Goal: Task Accomplishment & Management: Use online tool/utility

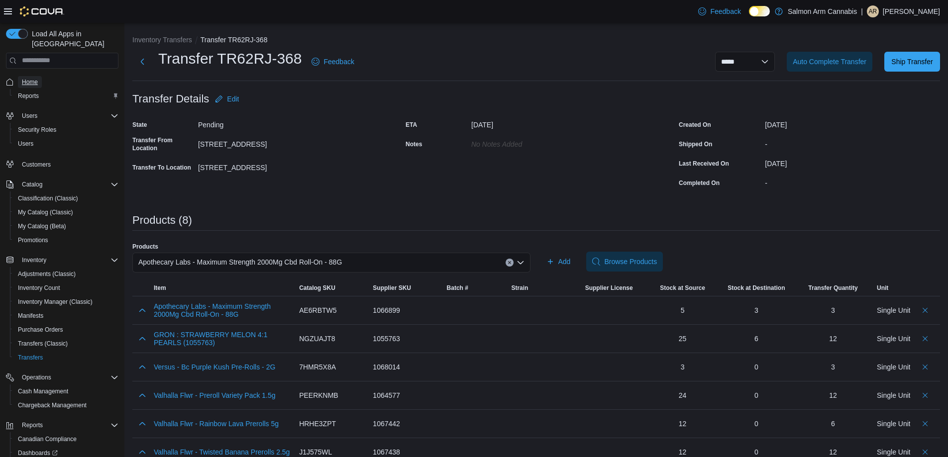
click at [24, 78] on span "Home" at bounding box center [30, 82] width 16 height 8
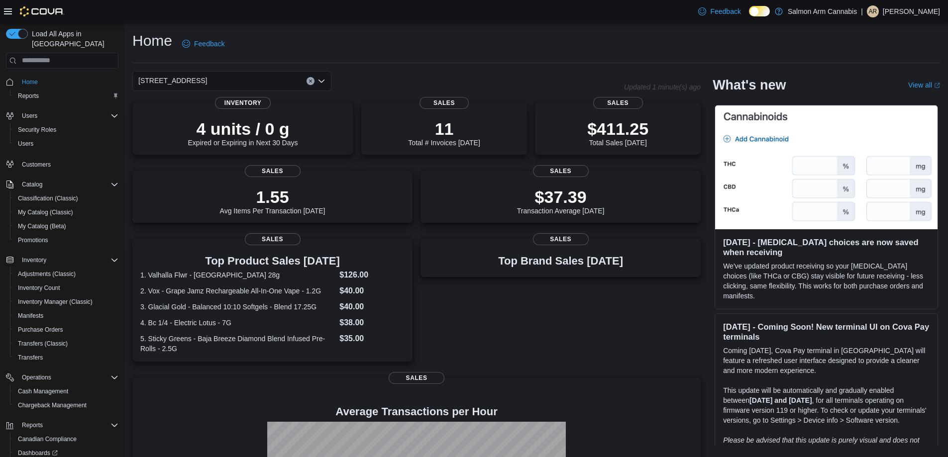
click at [266, 81] on div "[STREET_ADDRESS]" at bounding box center [231, 81] width 199 height 20
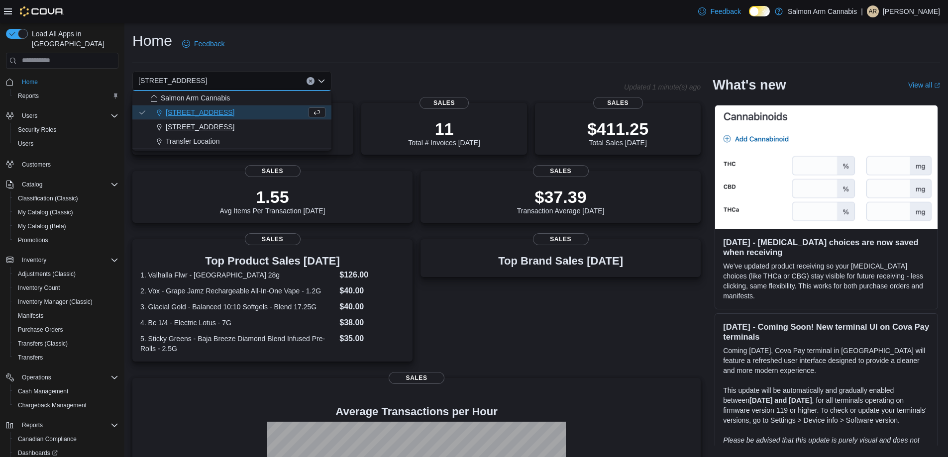
click at [229, 124] on span "[STREET_ADDRESS]" at bounding box center [200, 127] width 69 height 10
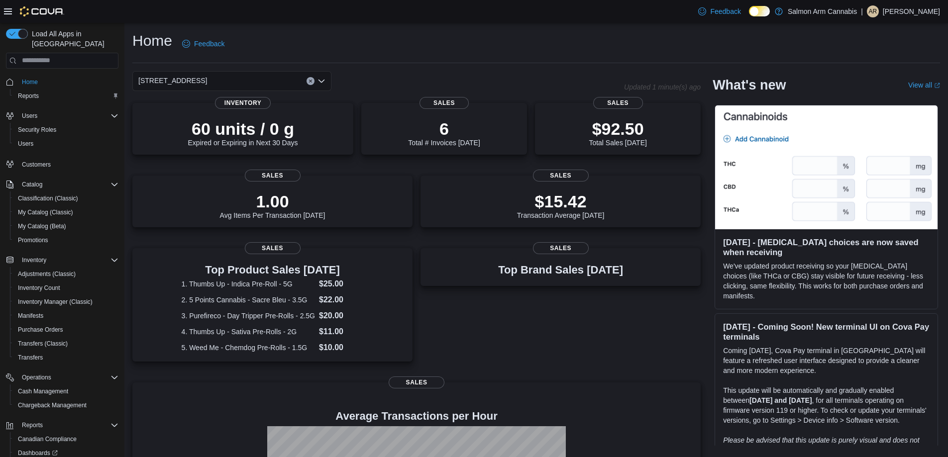
click at [263, 80] on div "[STREET_ADDRESS]" at bounding box center [231, 81] width 199 height 20
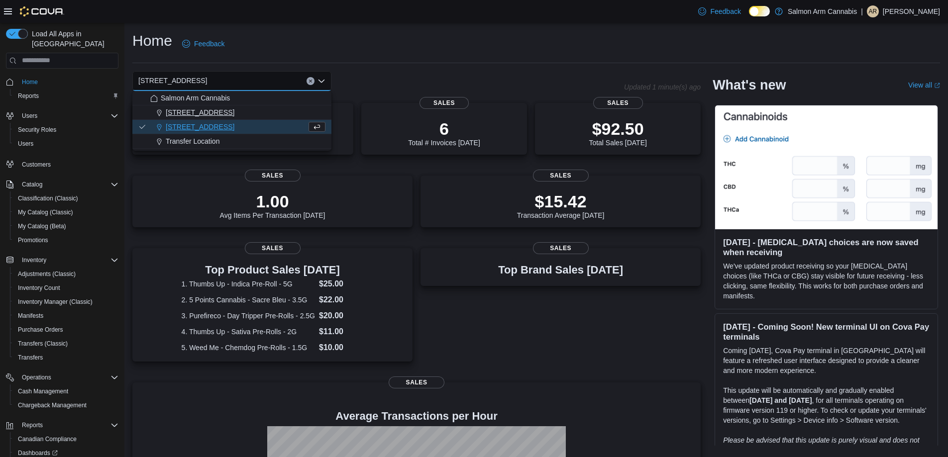
click at [266, 111] on div "[STREET_ADDRESS]" at bounding box center [237, 112] width 175 height 10
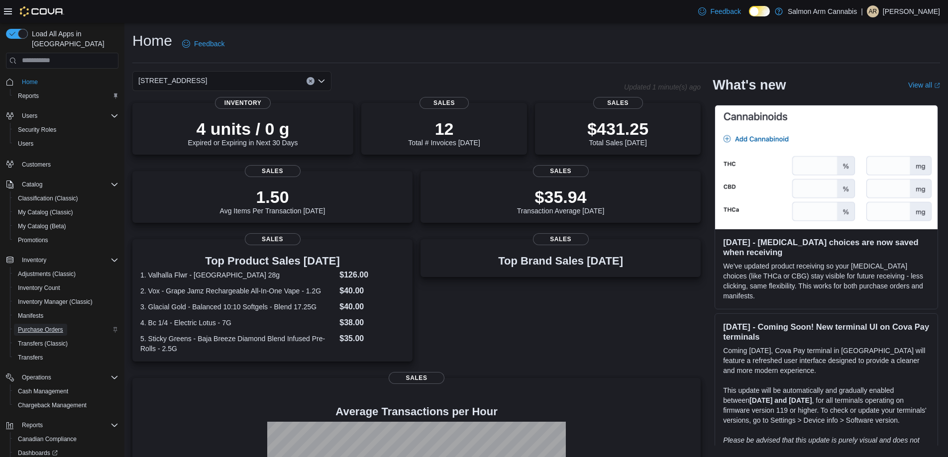
click at [50, 326] on span "Purchase Orders" at bounding box center [40, 330] width 45 height 8
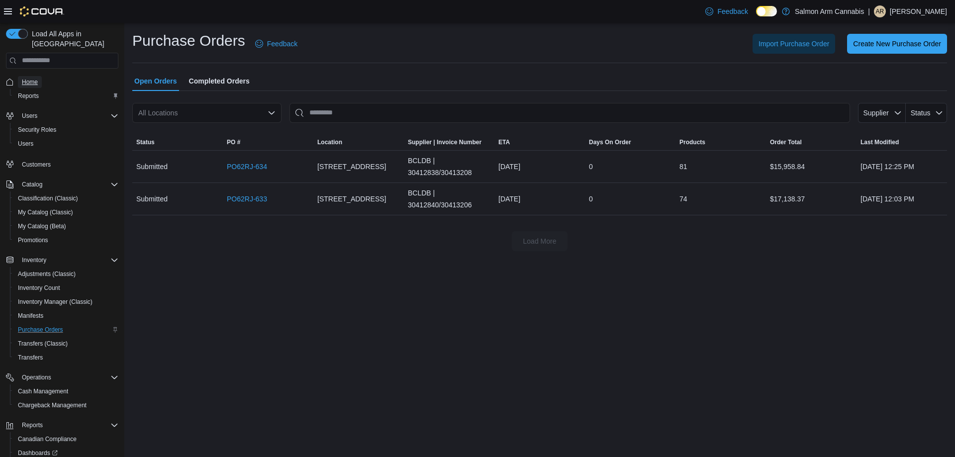
click at [32, 78] on span "Home" at bounding box center [30, 82] width 16 height 8
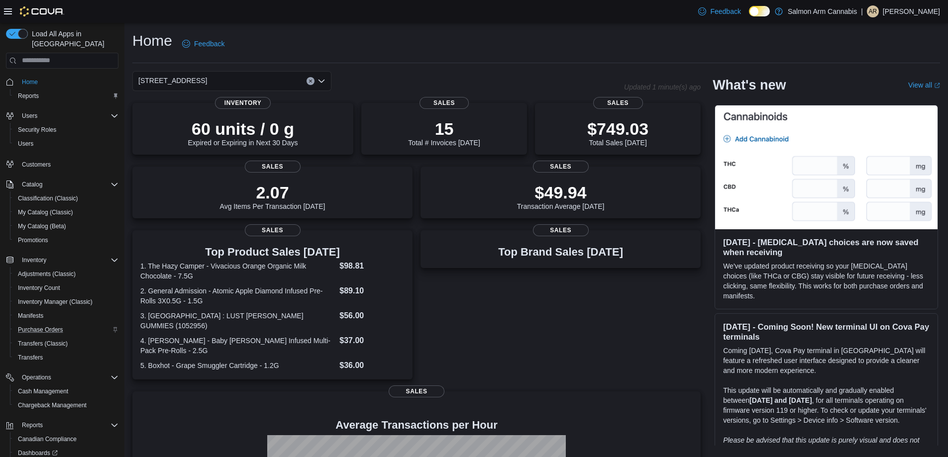
click at [242, 77] on div "[STREET_ADDRESS]" at bounding box center [231, 81] width 199 height 20
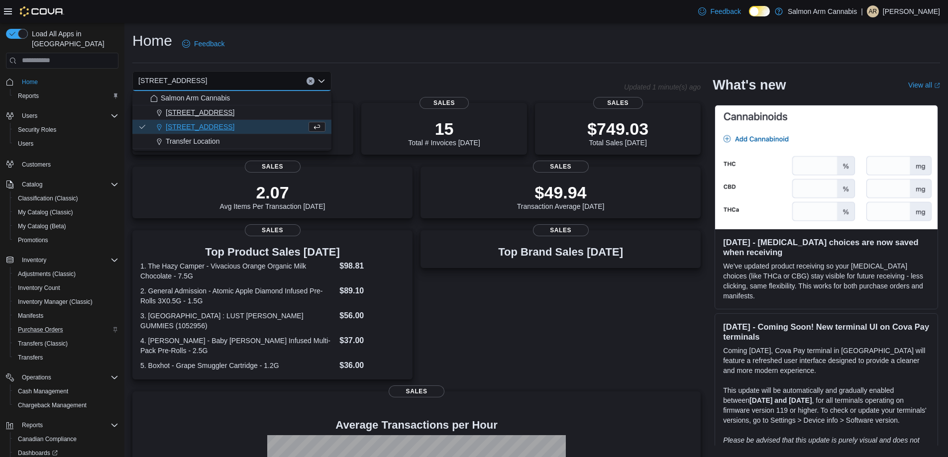
click at [214, 111] on span "[STREET_ADDRESS]" at bounding box center [200, 112] width 69 height 10
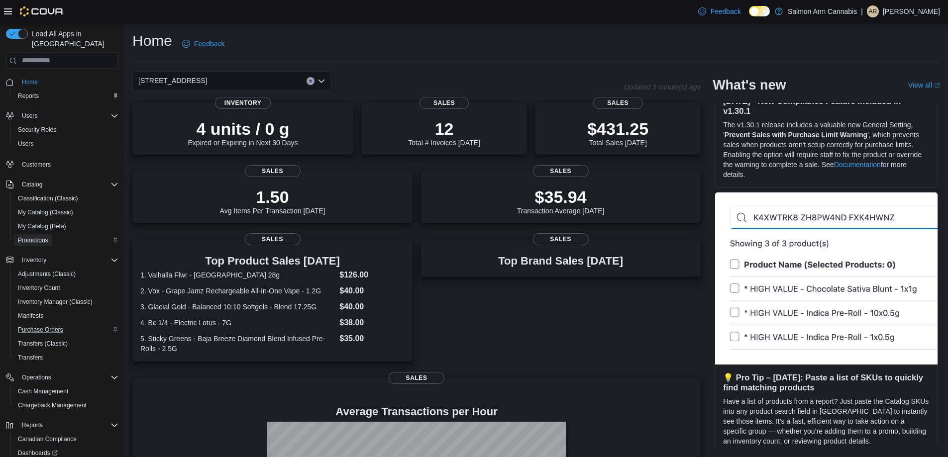
click at [42, 236] on span "Promotions" at bounding box center [33, 240] width 30 height 8
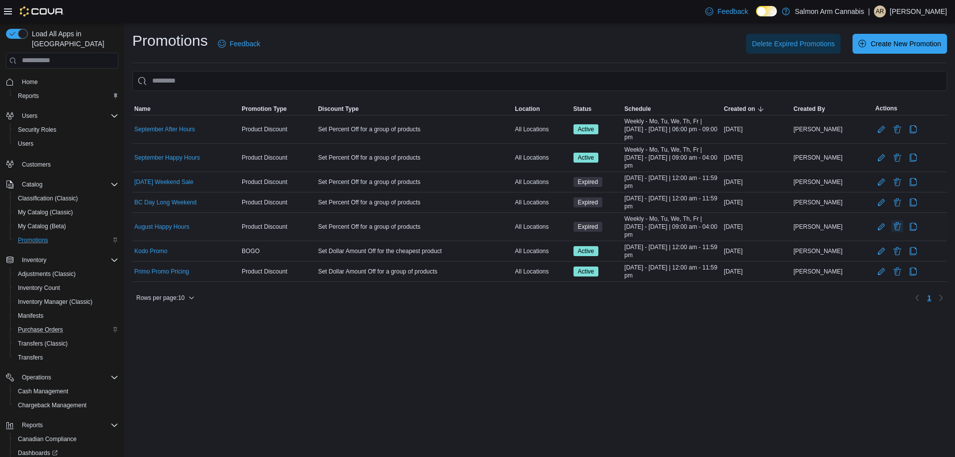
click at [895, 225] on button "Delete Promotion" at bounding box center [897, 226] width 12 height 12
click at [881, 272] on span "Delete" at bounding box center [875, 278] width 44 height 20
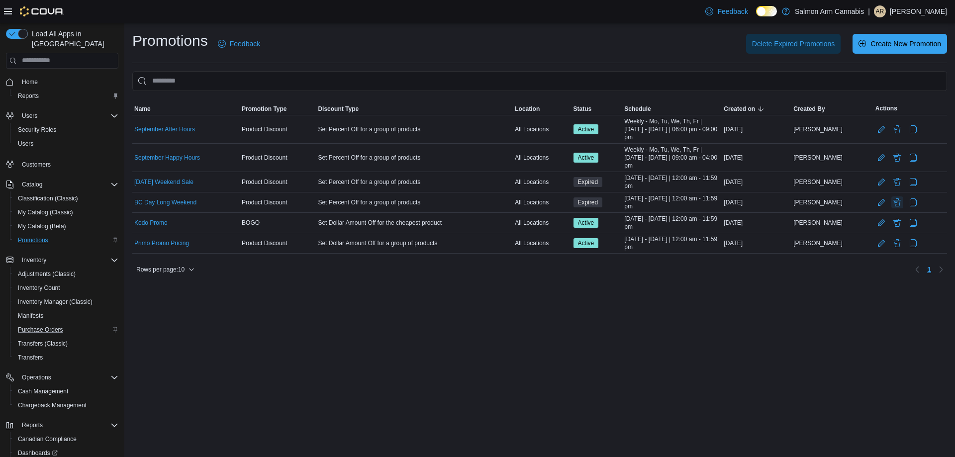
click at [898, 203] on button "Delete Promotion" at bounding box center [897, 203] width 12 height 12
click at [882, 255] on span "Delete" at bounding box center [875, 254] width 20 height 10
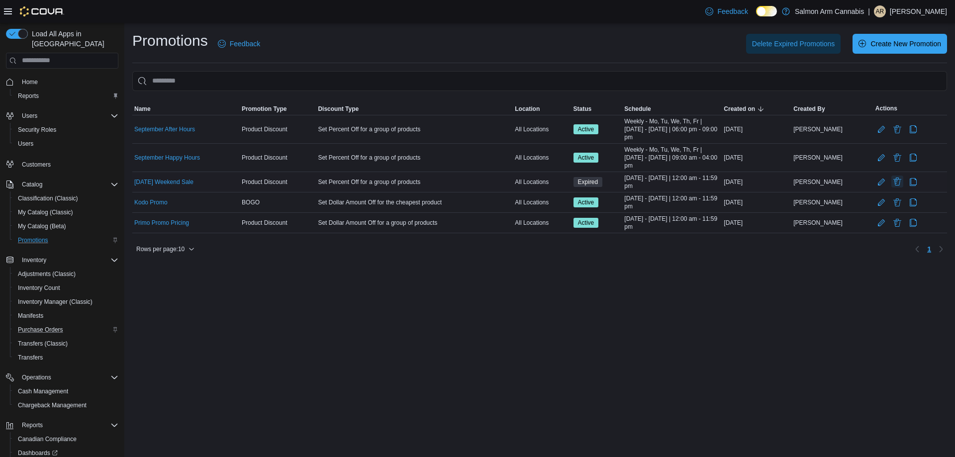
click at [898, 179] on button "Delete Promotion" at bounding box center [897, 182] width 12 height 12
click at [873, 236] on span "Delete" at bounding box center [875, 233] width 20 height 10
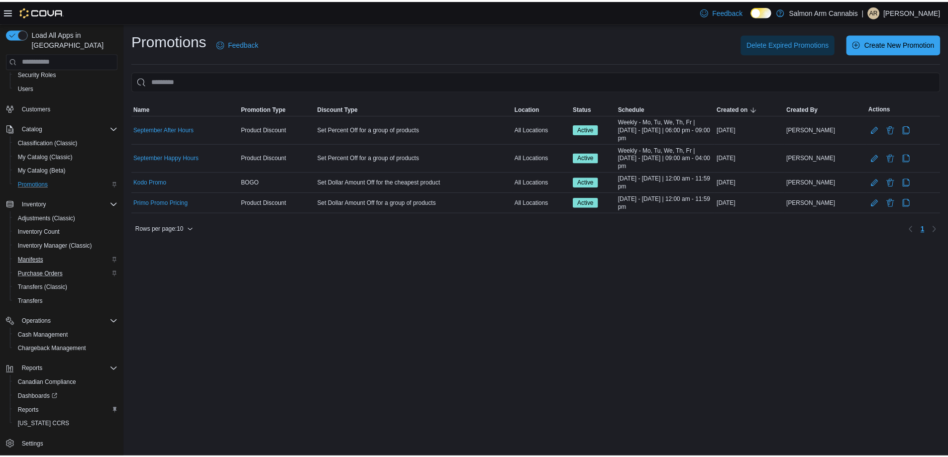
scroll to position [57, 0]
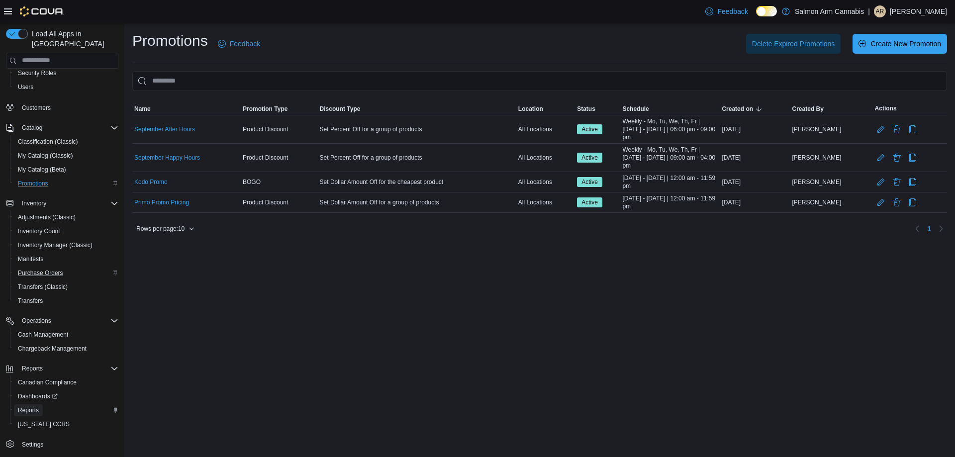
click at [32, 406] on span "Reports" at bounding box center [28, 410] width 21 height 8
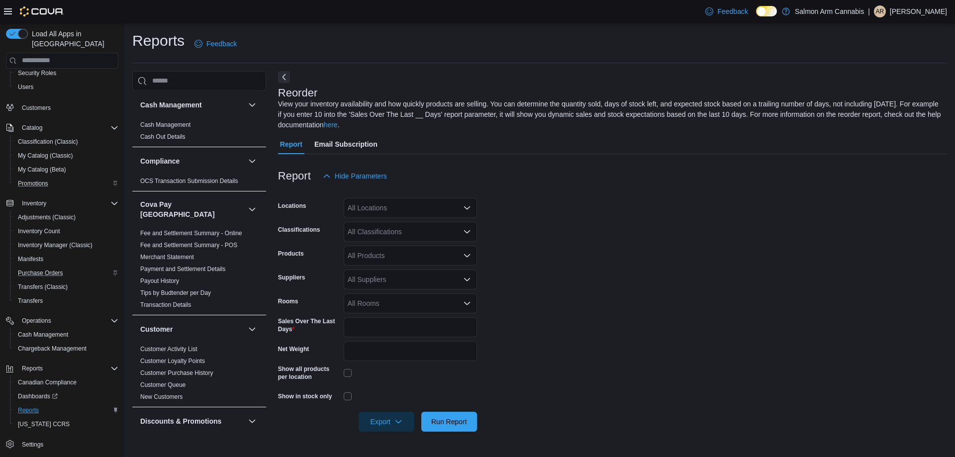
click at [403, 208] on div "All Locations" at bounding box center [410, 208] width 133 height 20
click at [409, 234] on button "[STREET_ADDRESS]" at bounding box center [410, 239] width 133 height 14
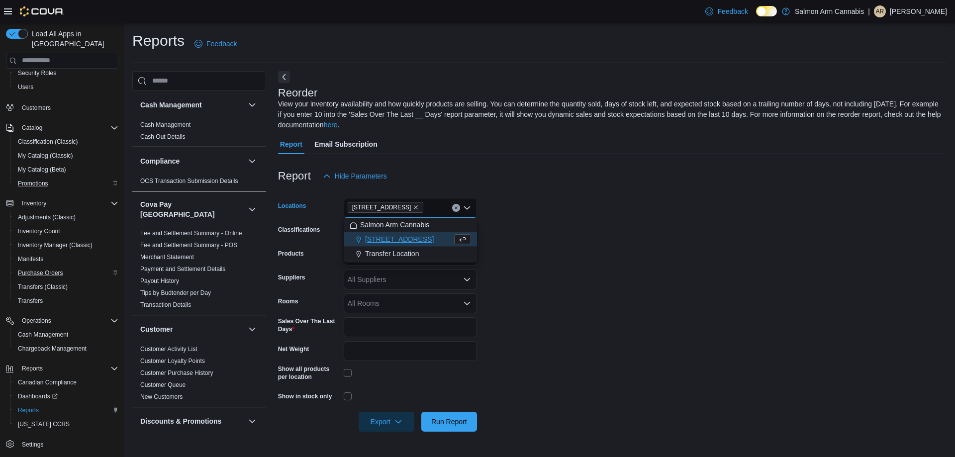
click at [631, 314] on form "Locations [STREET_ADDRESS] Combo box. Selected. [STREET_ADDRESS] Press Backspac…" at bounding box center [612, 309] width 669 height 246
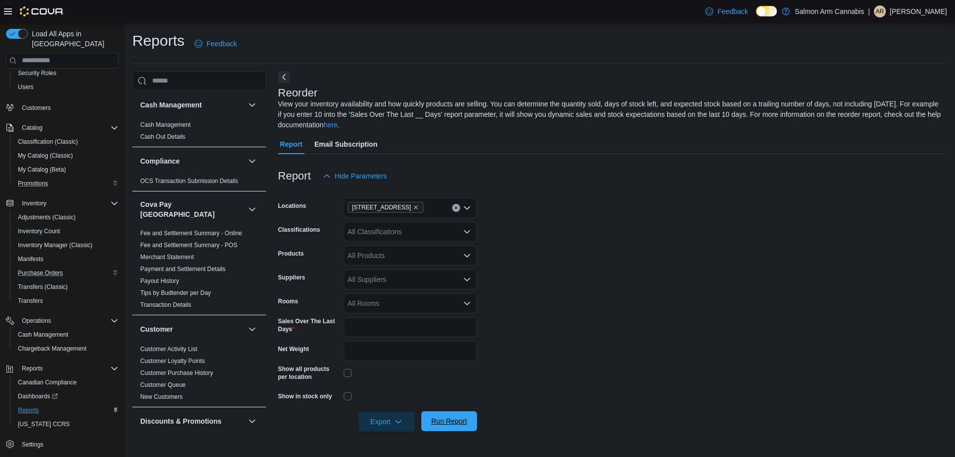
click at [457, 427] on span "Run Report" at bounding box center [449, 421] width 44 height 20
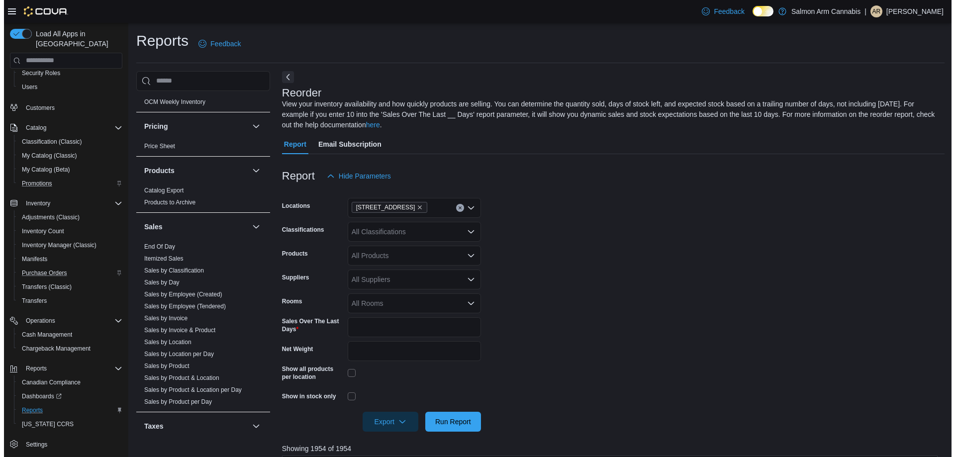
scroll to position [696, 0]
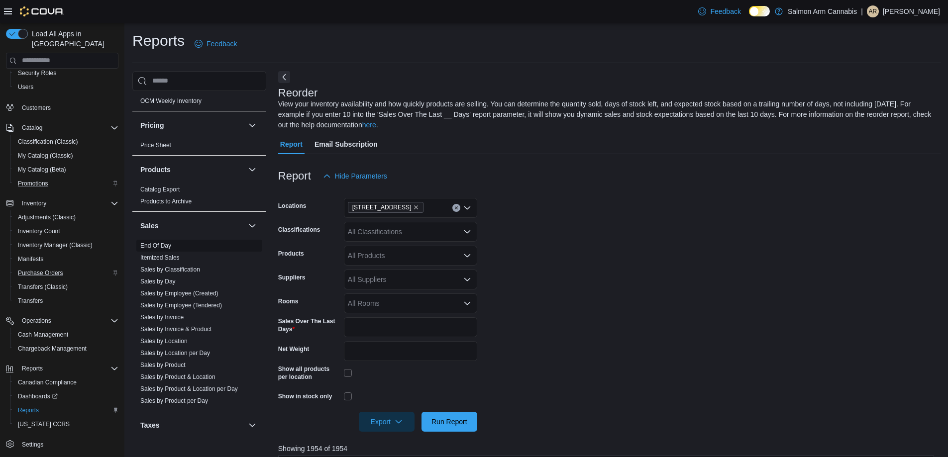
click at [162, 240] on span "End Of Day" at bounding box center [199, 246] width 126 height 12
click at [163, 242] on link "End Of Day" at bounding box center [155, 245] width 31 height 7
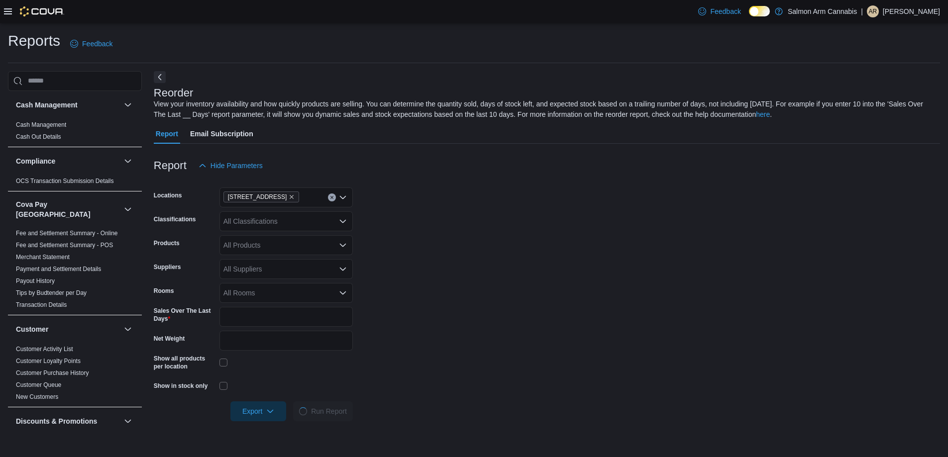
click at [8, 13] on icon at bounding box center [8, 11] width 8 height 8
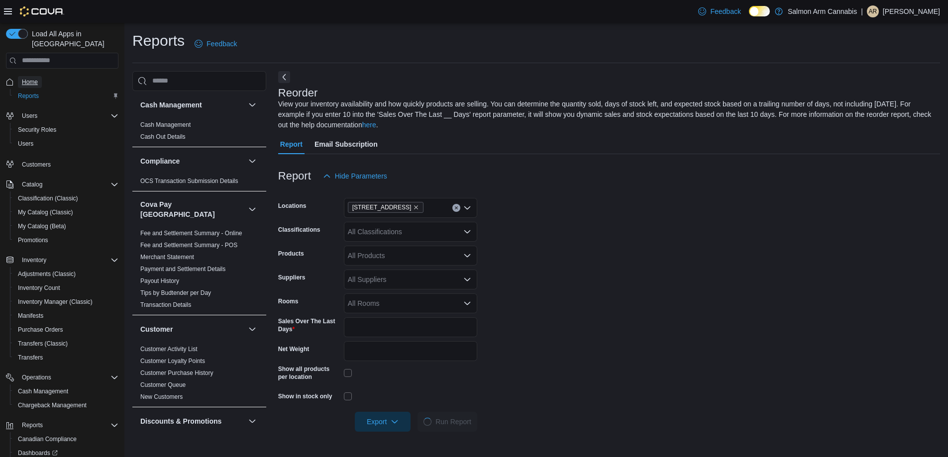
click at [35, 78] on span "Home" at bounding box center [30, 82] width 16 height 8
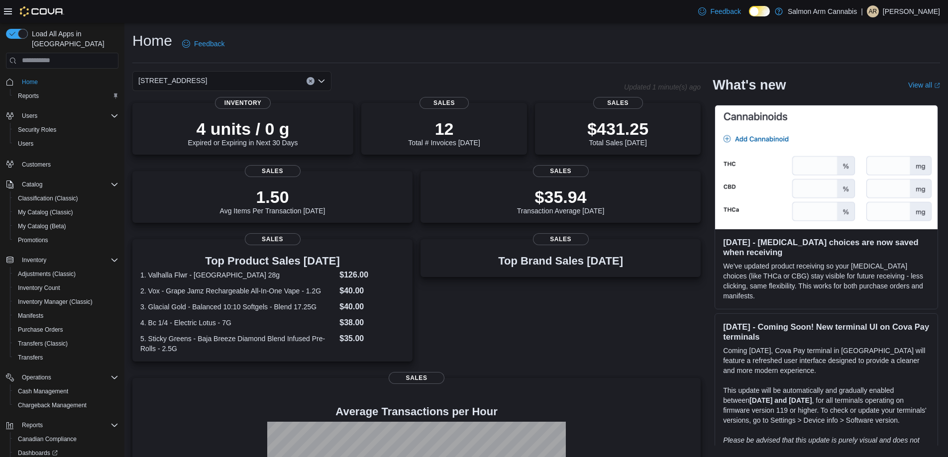
click at [276, 75] on div "[STREET_ADDRESS]" at bounding box center [231, 81] width 199 height 20
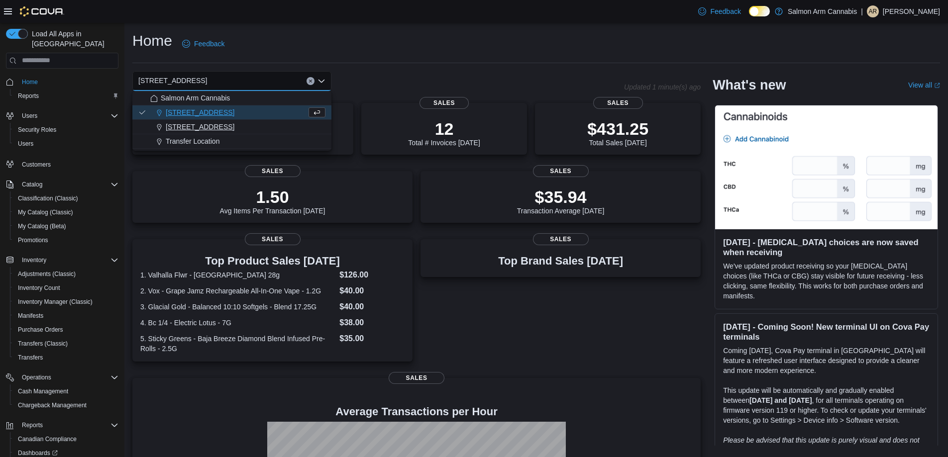
click at [268, 126] on div "[STREET_ADDRESS]" at bounding box center [237, 127] width 175 height 10
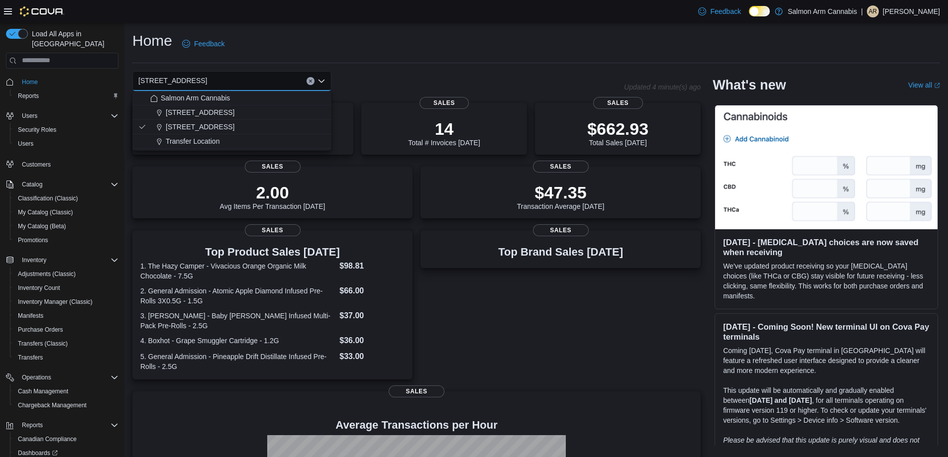
click at [372, 36] on div "Home Feedback" at bounding box center [535, 44] width 807 height 26
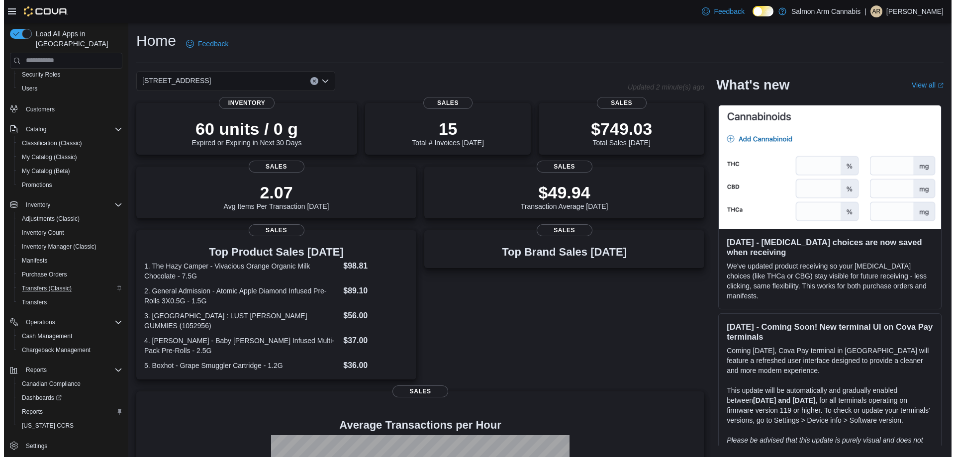
scroll to position [57, 0]
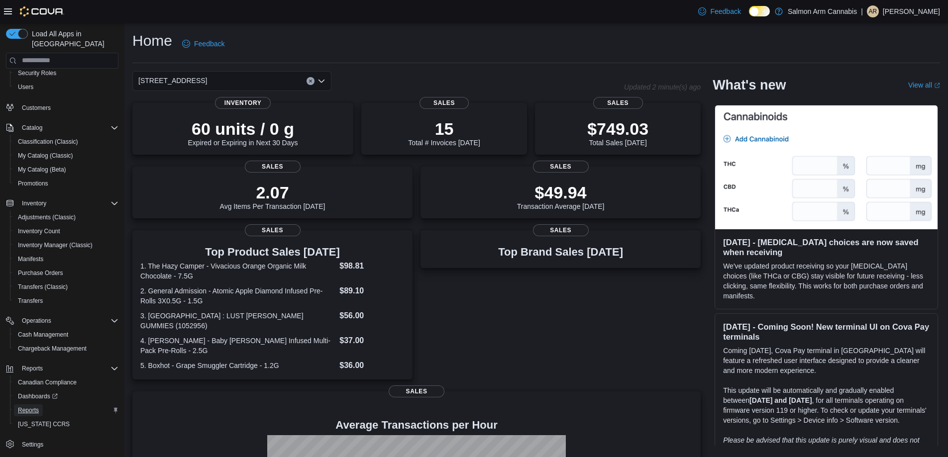
click at [29, 404] on span "Reports" at bounding box center [28, 410] width 21 height 12
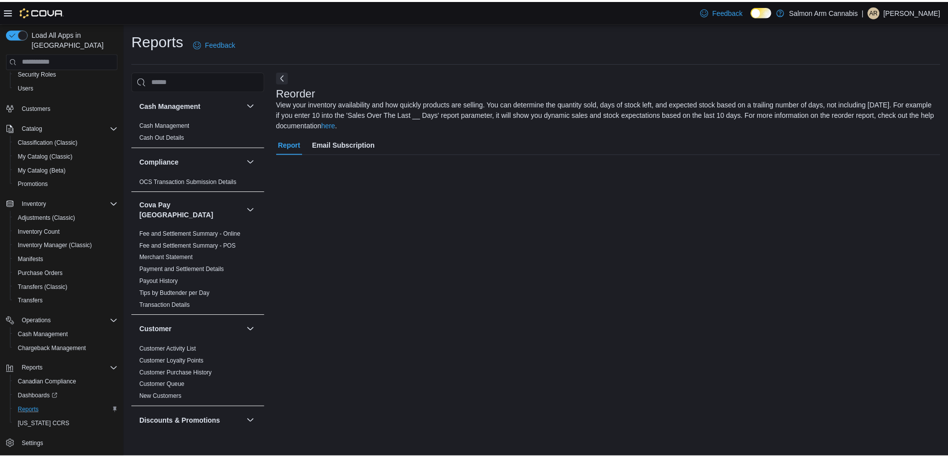
scroll to position [26, 0]
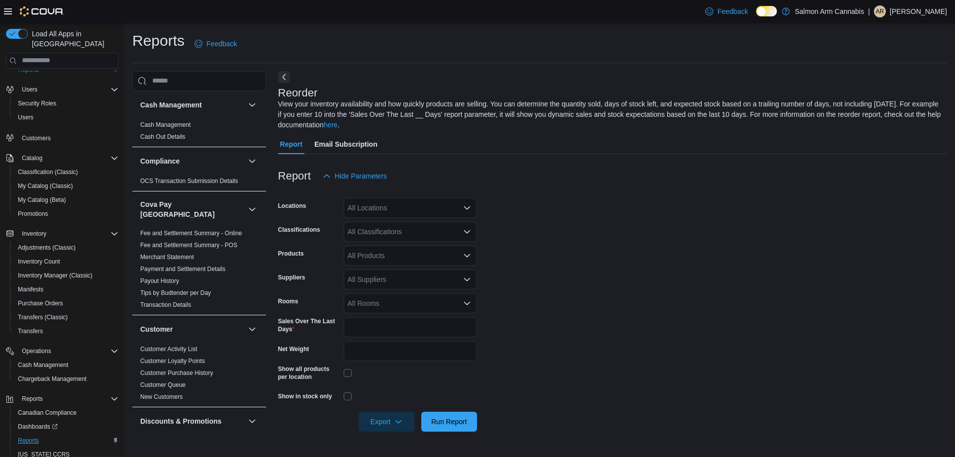
click at [441, 207] on div "All Locations" at bounding box center [410, 208] width 133 height 20
click at [435, 236] on div "[STREET_ADDRESS]" at bounding box center [410, 239] width 121 height 10
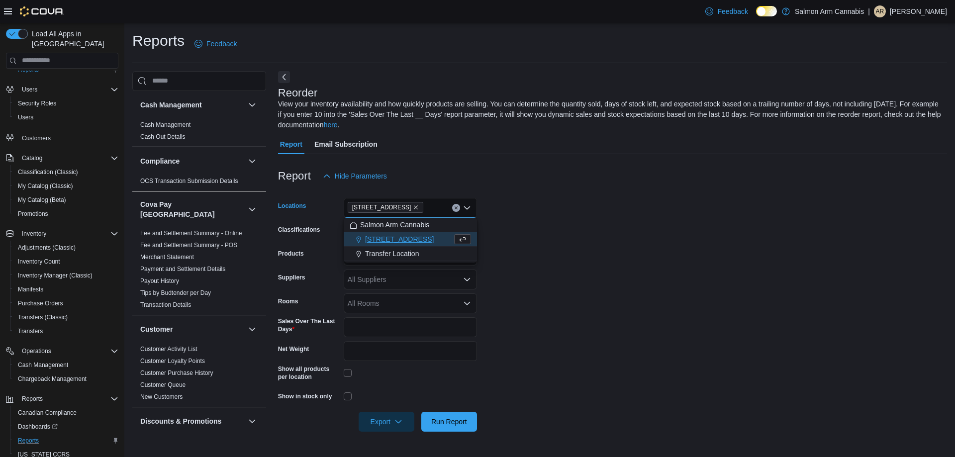
click at [572, 275] on form "Locations [STREET_ADDRESS] Combo box. Selected. [STREET_ADDRESS] Press Backspac…" at bounding box center [612, 309] width 669 height 246
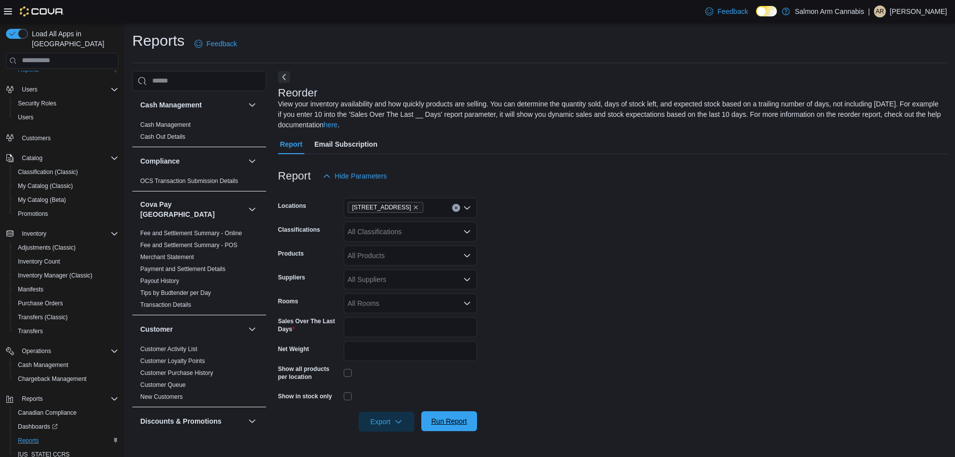
click at [451, 422] on span "Run Report" at bounding box center [449, 421] width 36 height 10
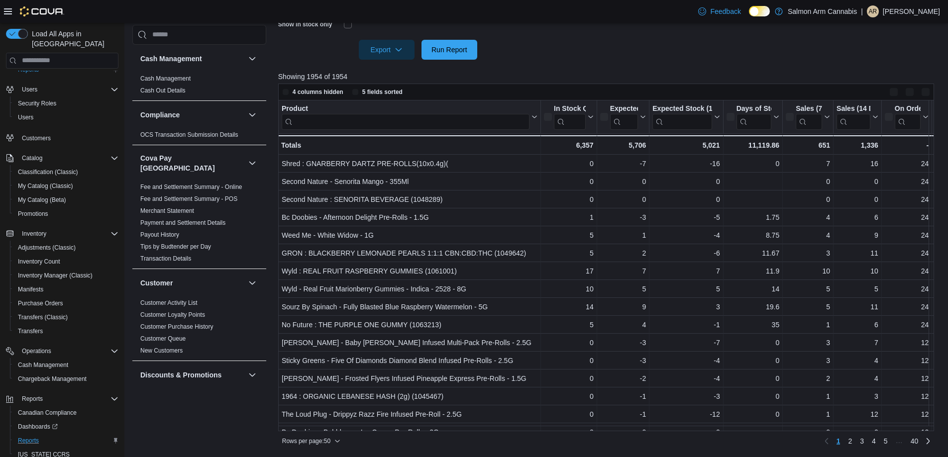
scroll to position [372, 0]
click at [11, 11] on icon at bounding box center [8, 11] width 8 height 6
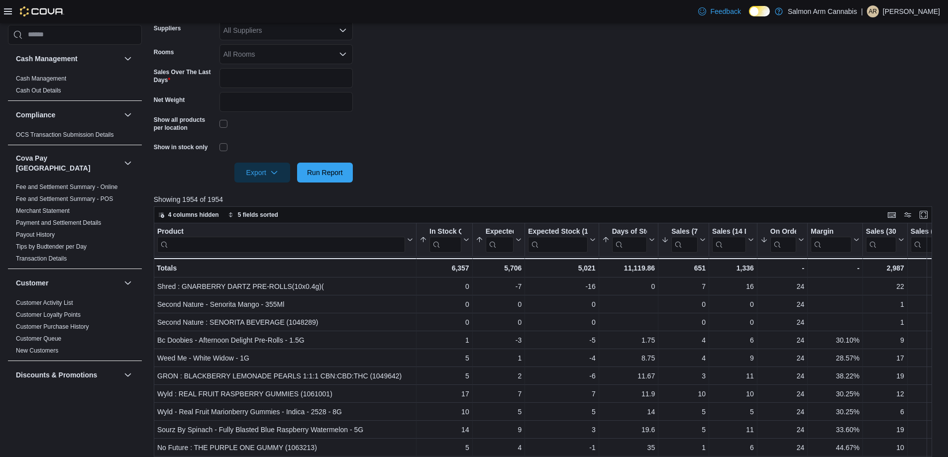
scroll to position [362, 0]
